Goal: Obtain resource: Download file/media

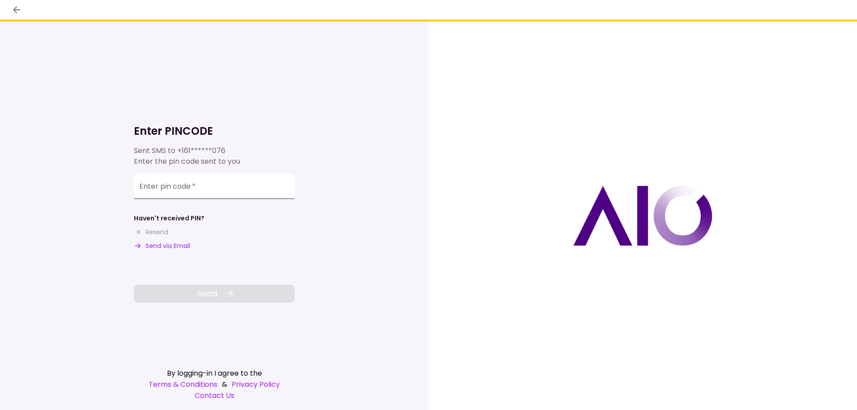
click at [149, 190] on input "Enter pin code   *" at bounding box center [214, 186] width 161 height 25
type input "******"
click at [218, 289] on button "Send" at bounding box center [214, 294] width 161 height 18
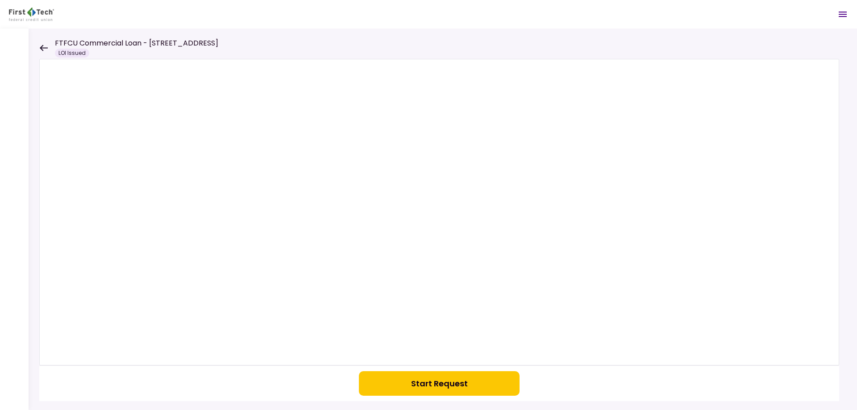
click at [471, 387] on button "Start Request" at bounding box center [439, 383] width 161 height 25
click at [42, 46] on icon at bounding box center [43, 48] width 8 height 7
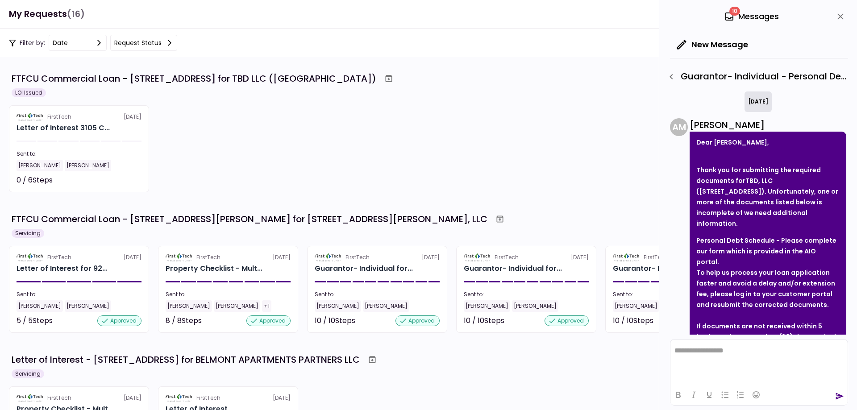
scroll to position [80, 0]
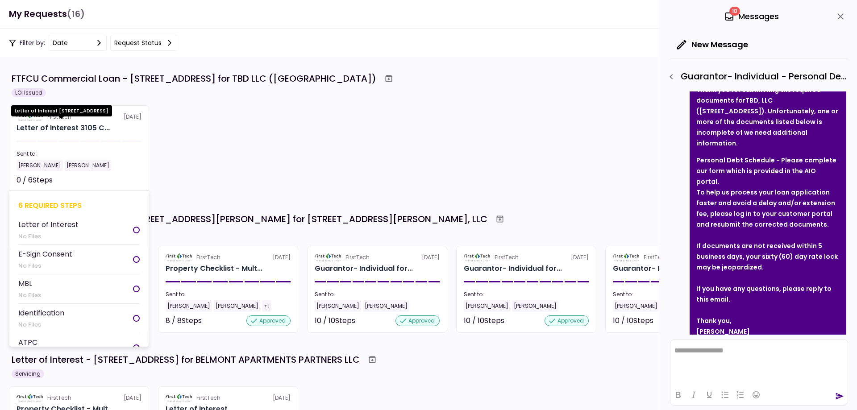
click at [51, 131] on div "Letter of Interest 3105 C..." at bounding box center [63, 128] width 93 height 11
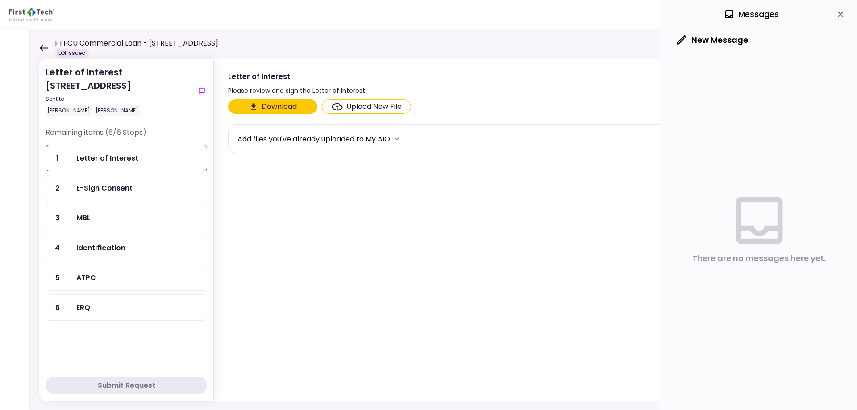
click at [45, 51] on icon at bounding box center [43, 48] width 8 height 7
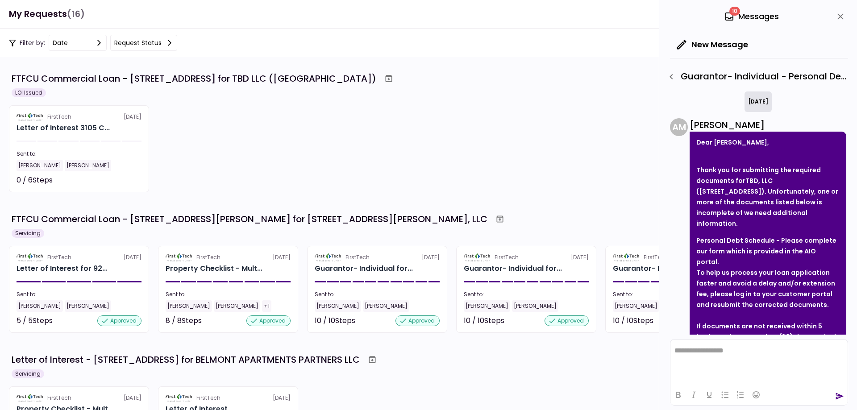
scroll to position [80, 0]
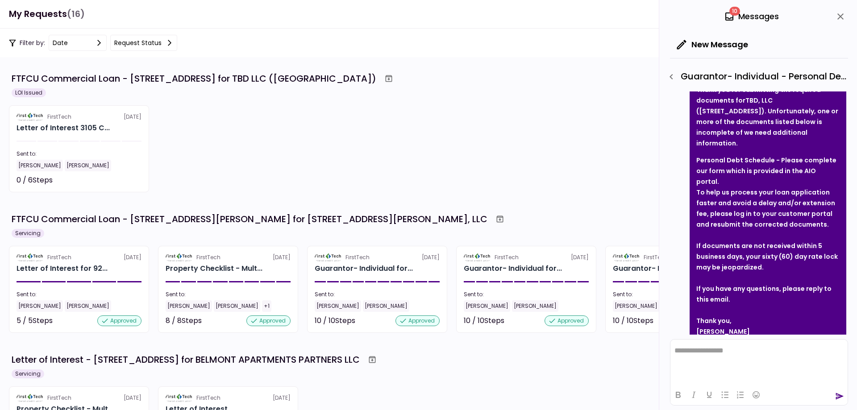
click at [841, 15] on icon "close" at bounding box center [840, 16] width 6 height 6
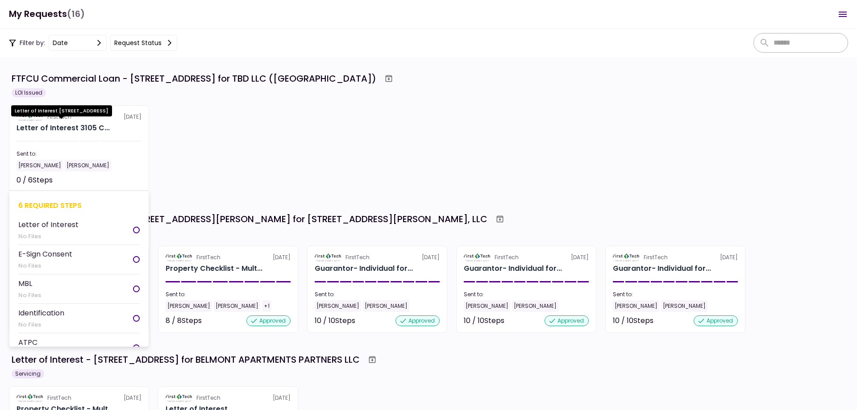
click at [77, 128] on div "Letter of Interest 3105 C..." at bounding box center [63, 128] width 93 height 11
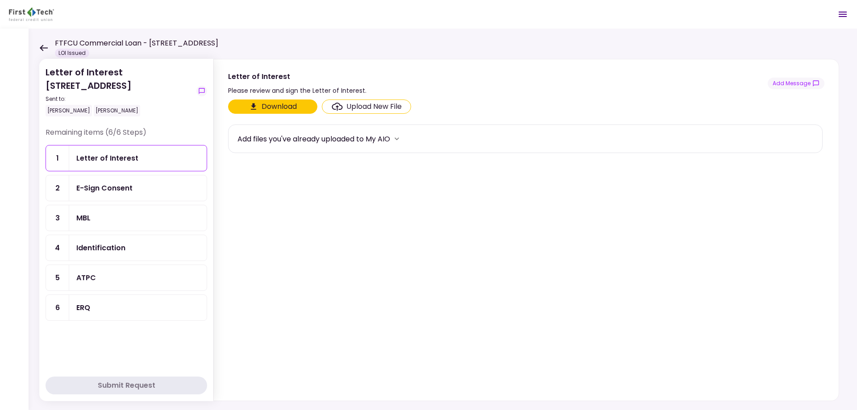
click at [121, 159] on div "Letter of Interest" at bounding box center [107, 158] width 62 height 11
click at [42, 48] on icon at bounding box center [44, 48] width 8 height 6
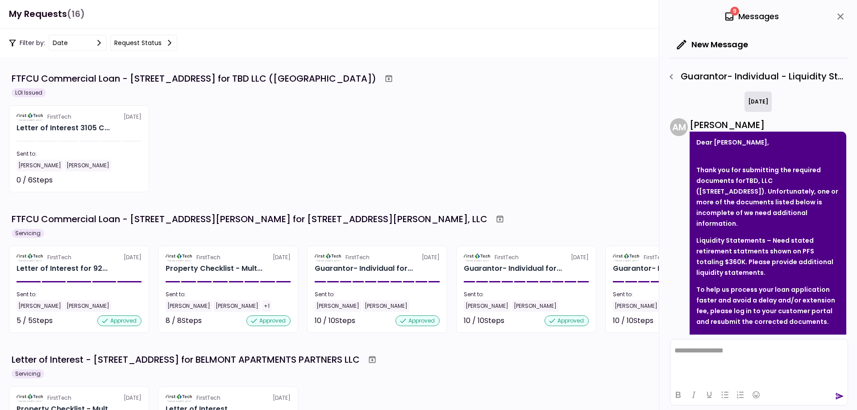
scroll to position [108, 0]
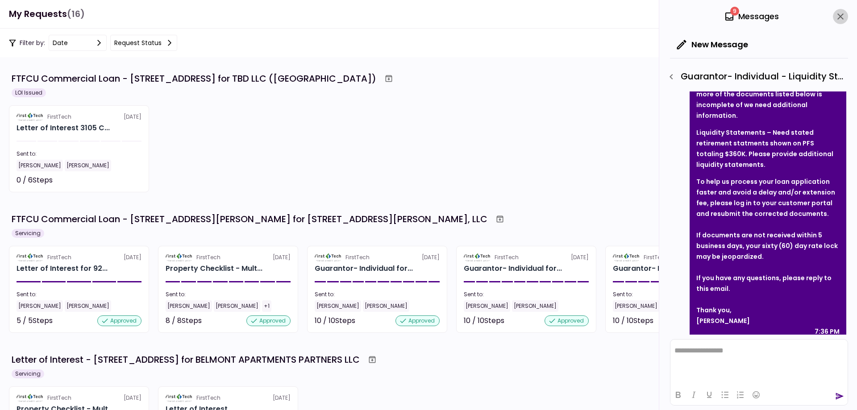
click at [844, 17] on icon "close" at bounding box center [840, 16] width 11 height 11
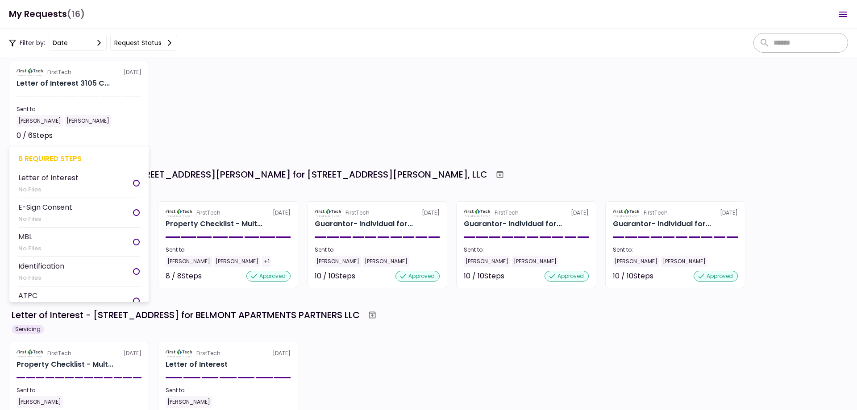
scroll to position [0, 0]
click at [133, 183] on div at bounding box center [136, 185] width 7 height 7
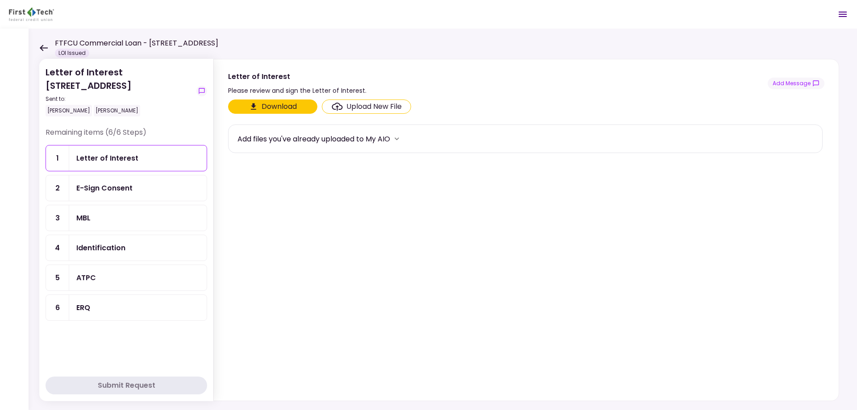
click at [294, 107] on button "Download" at bounding box center [272, 107] width 89 height 14
